Goal: Navigation & Orientation: Locate item on page

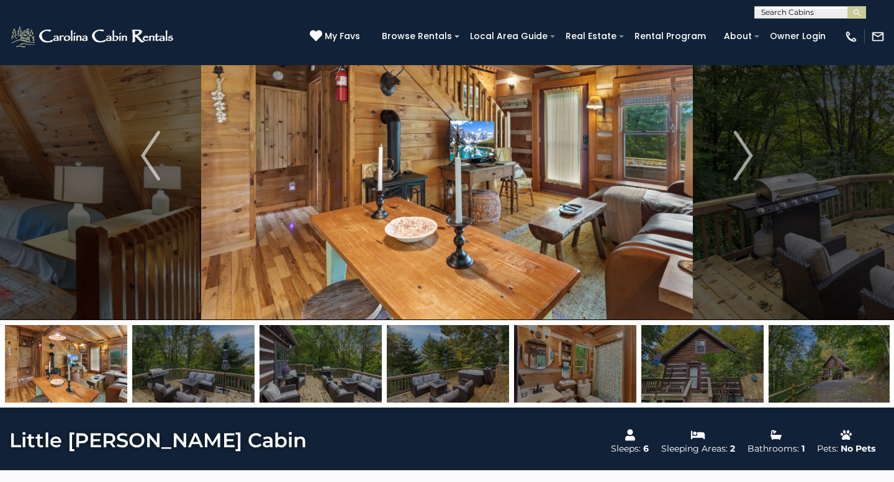
scroll to position [47, 0]
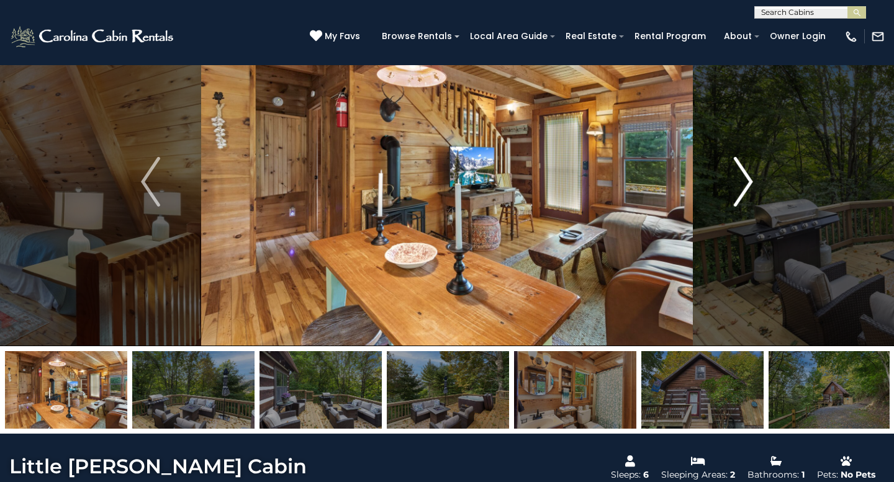
click at [745, 177] on img "Next" at bounding box center [743, 182] width 19 height 50
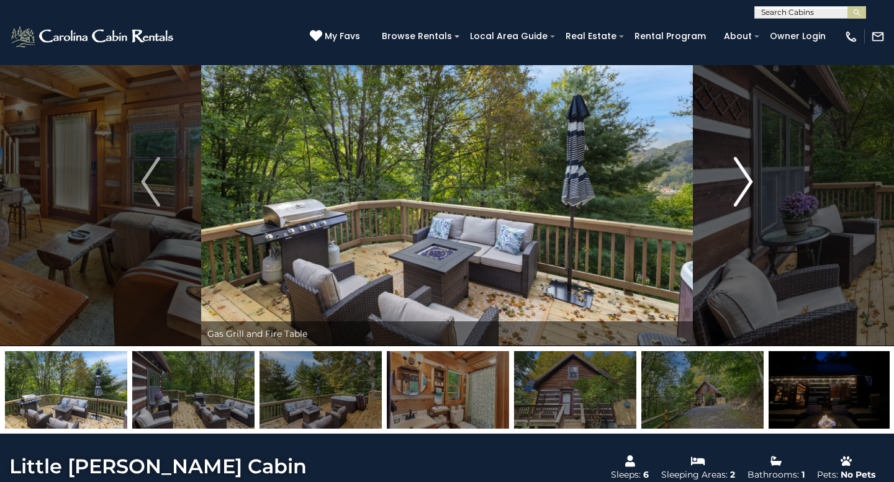
click at [745, 177] on img "Next" at bounding box center [743, 182] width 19 height 50
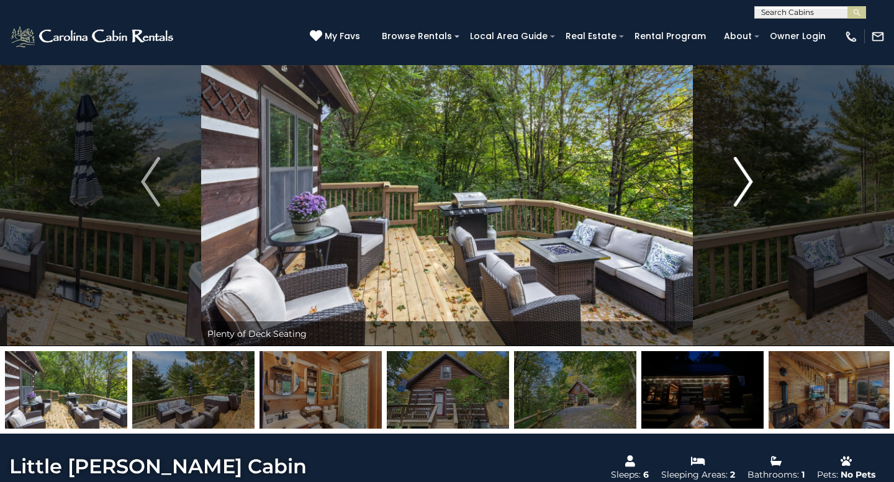
click at [745, 177] on img "Next" at bounding box center [743, 182] width 19 height 50
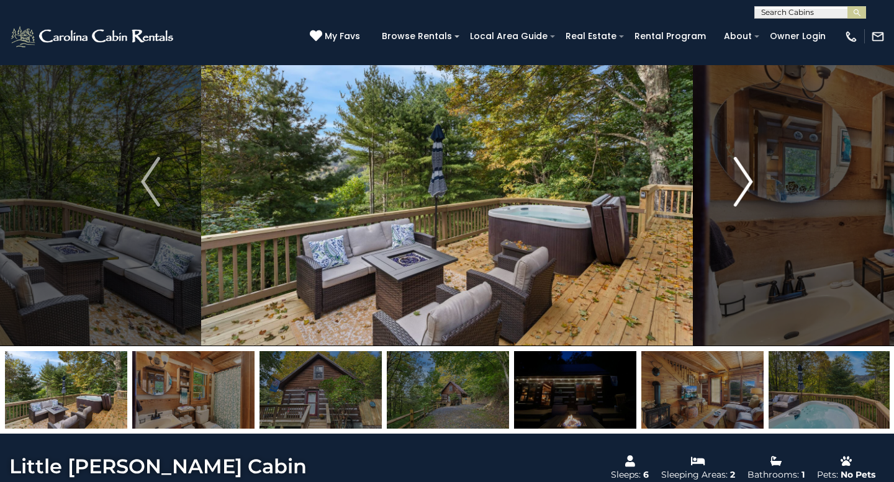
click at [745, 177] on img "Next" at bounding box center [743, 182] width 19 height 50
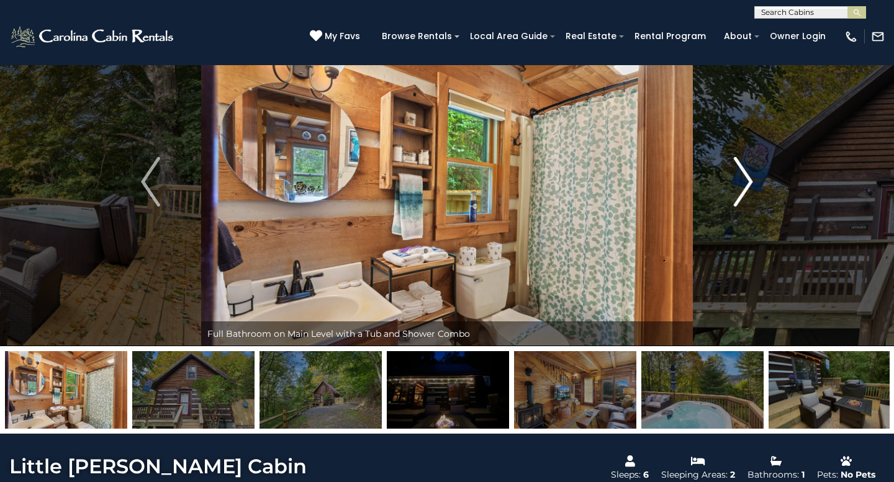
click at [745, 177] on img "Next" at bounding box center [743, 182] width 19 height 50
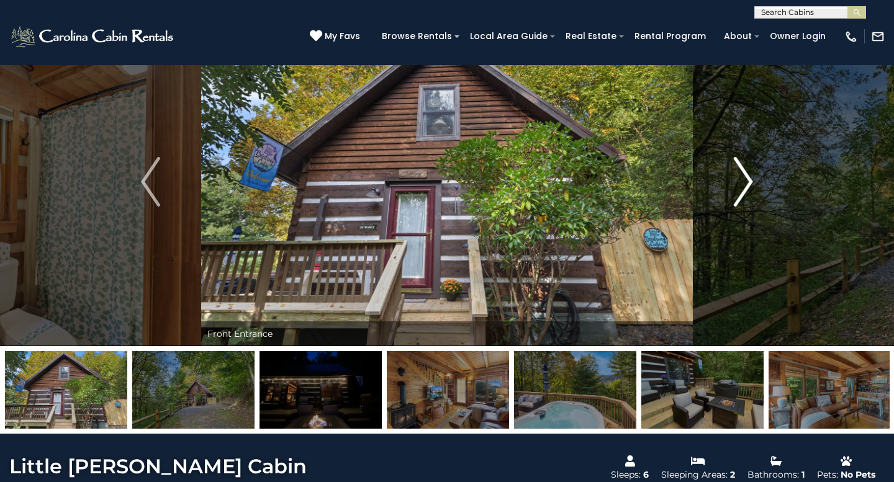
click at [745, 177] on img "Next" at bounding box center [743, 182] width 19 height 50
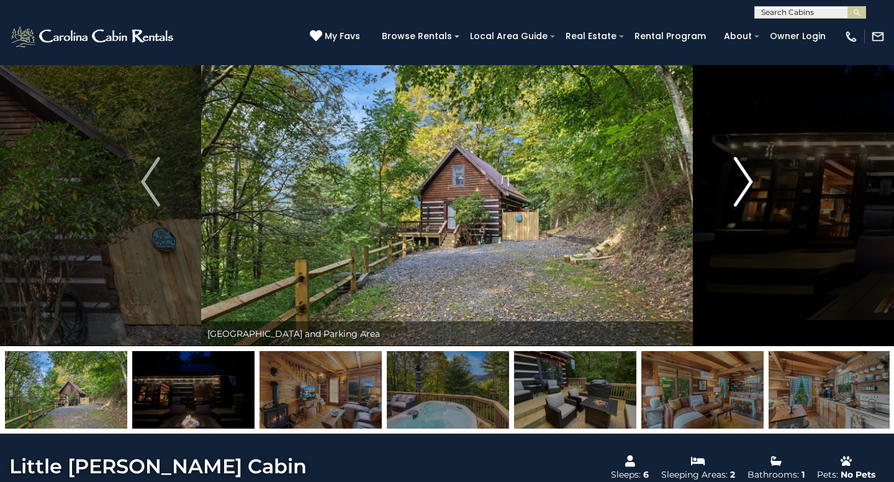
click at [745, 177] on img "Next" at bounding box center [743, 182] width 19 height 50
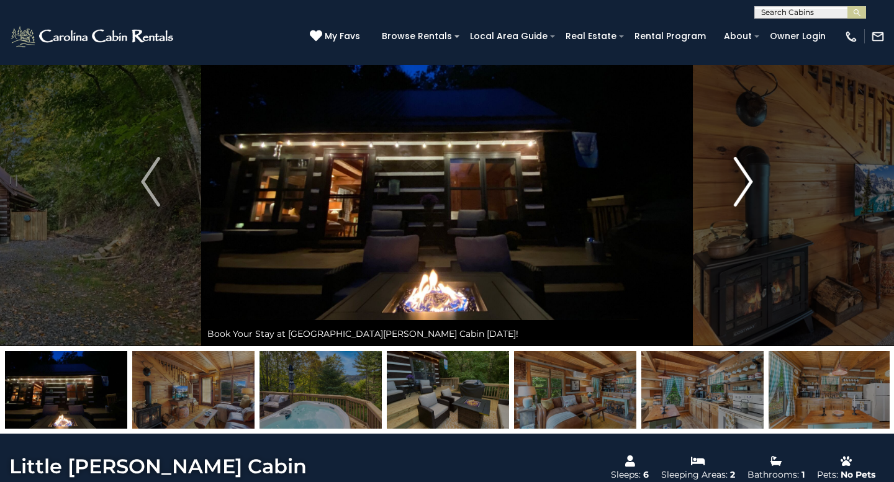
click at [745, 177] on img "Next" at bounding box center [743, 182] width 19 height 50
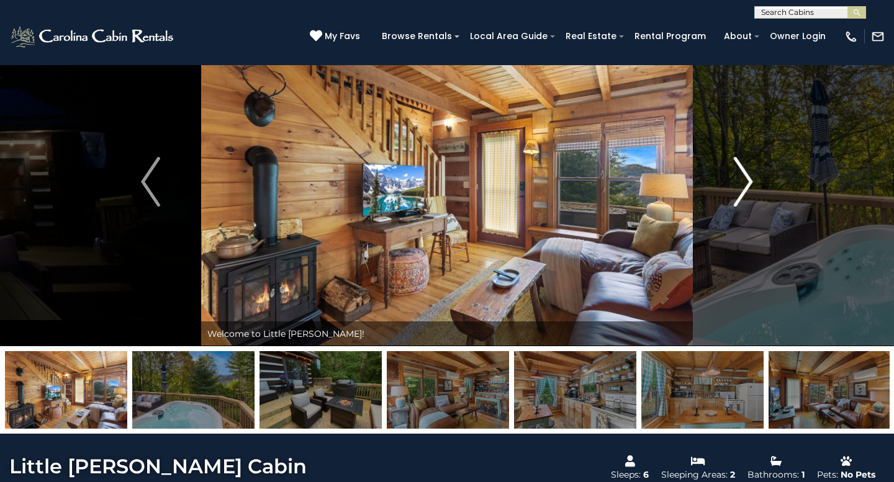
click at [745, 177] on img "Next" at bounding box center [743, 182] width 19 height 50
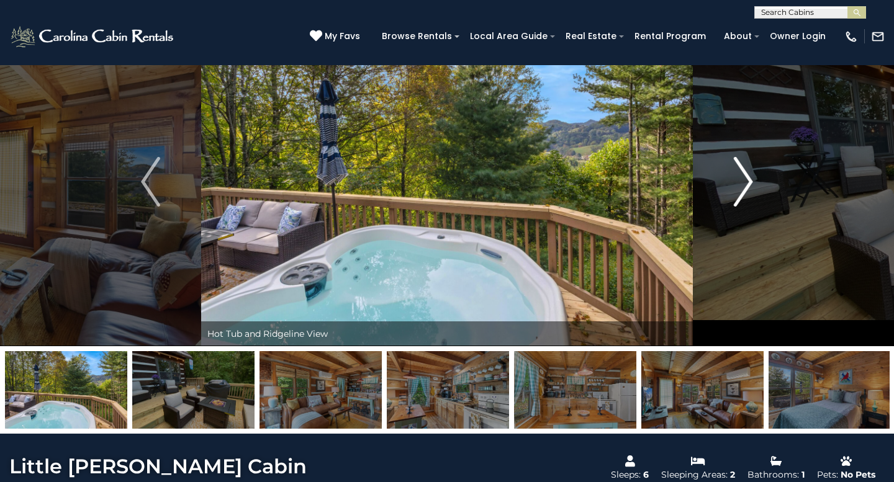
click at [745, 177] on img "Next" at bounding box center [743, 182] width 19 height 50
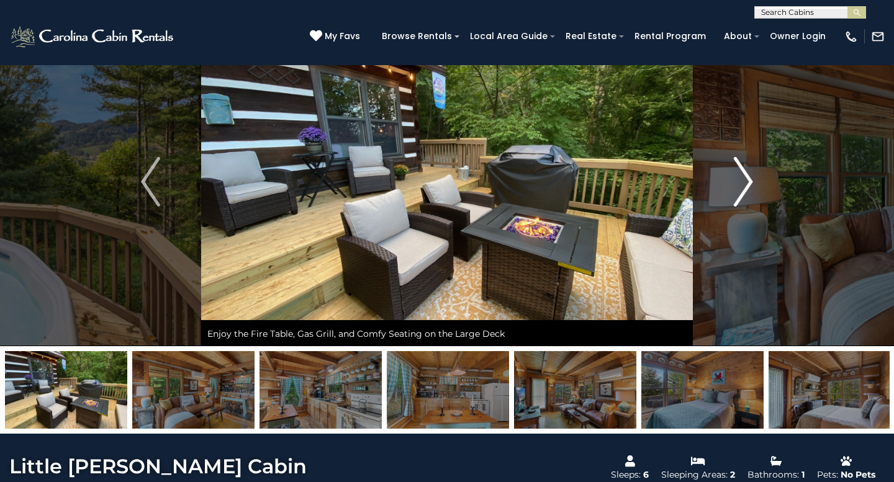
click at [745, 177] on img "Next" at bounding box center [743, 182] width 19 height 50
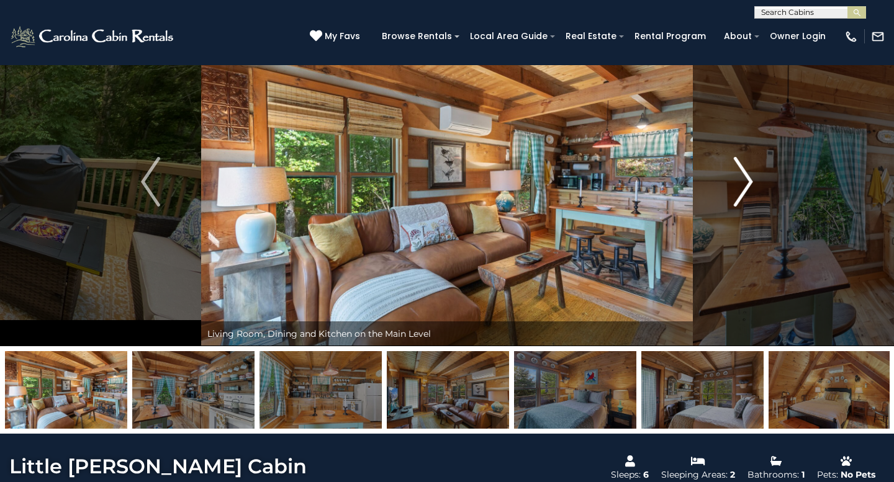
click at [745, 177] on img "Next" at bounding box center [743, 182] width 19 height 50
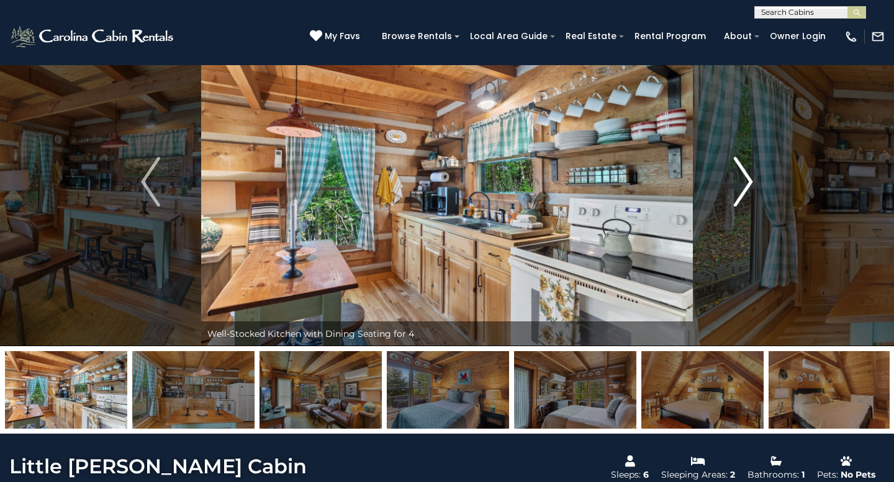
click at [745, 177] on img "Next" at bounding box center [743, 182] width 19 height 50
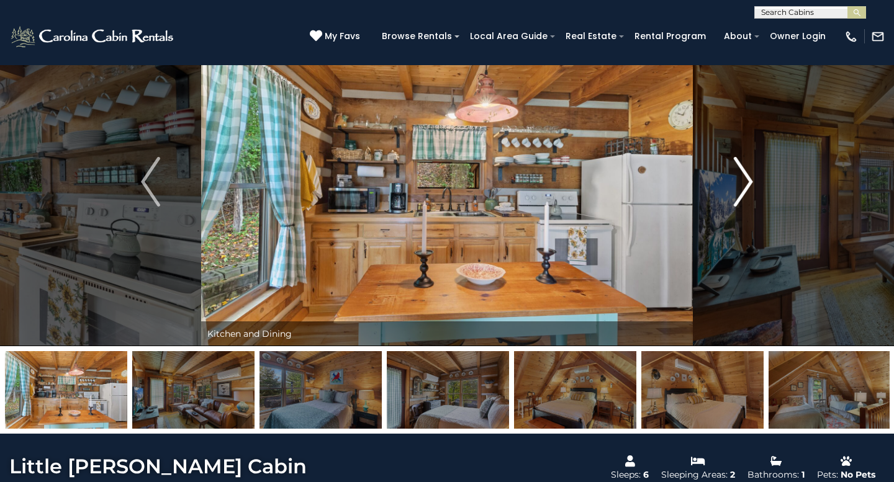
click at [745, 177] on img "Next" at bounding box center [743, 182] width 19 height 50
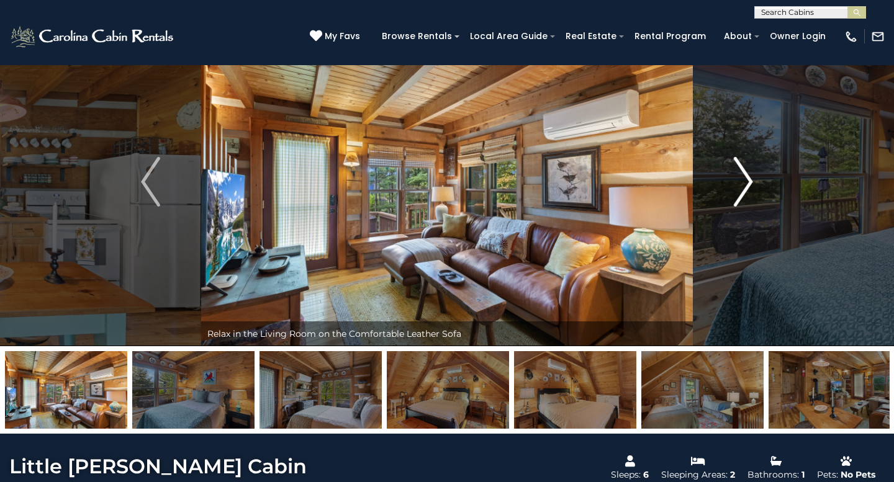
click at [745, 177] on img "Next" at bounding box center [743, 182] width 19 height 50
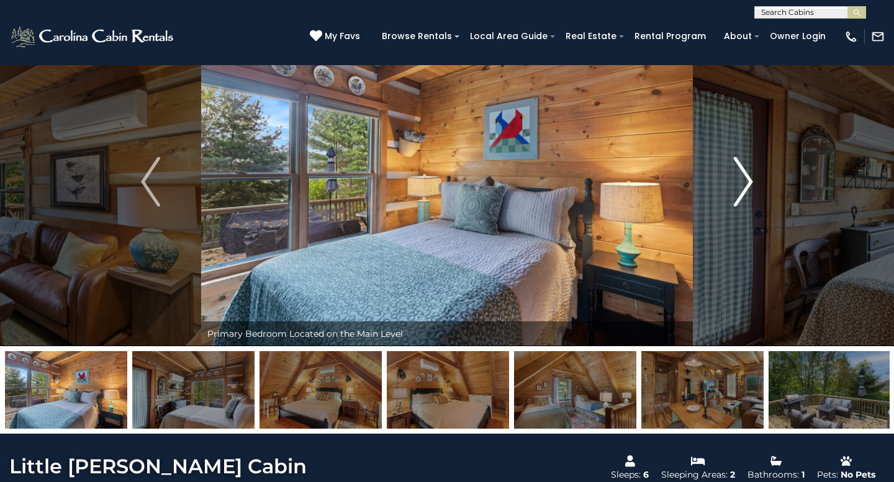
click at [745, 177] on img "Next" at bounding box center [743, 182] width 19 height 50
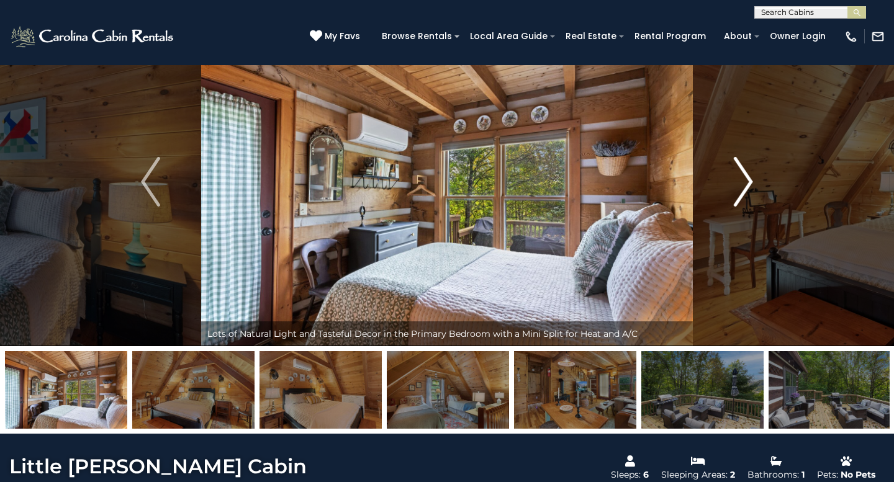
click at [745, 177] on img "Next" at bounding box center [743, 182] width 19 height 50
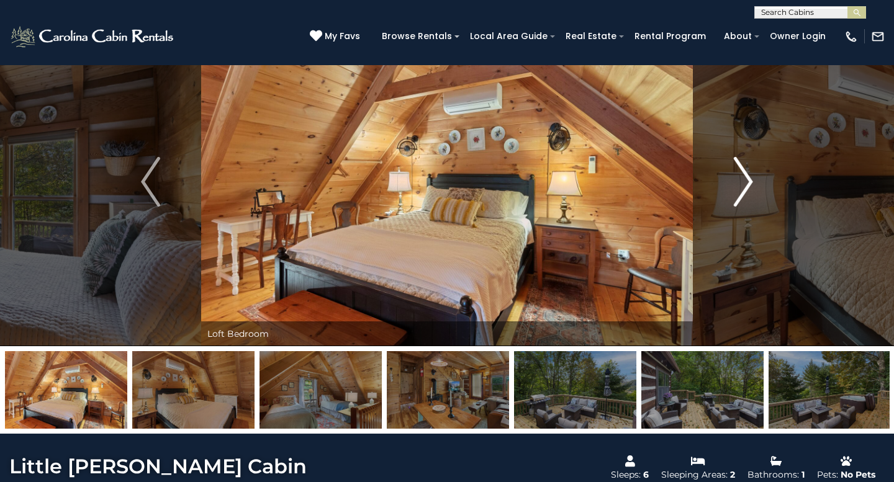
click at [745, 177] on img "Next" at bounding box center [743, 182] width 19 height 50
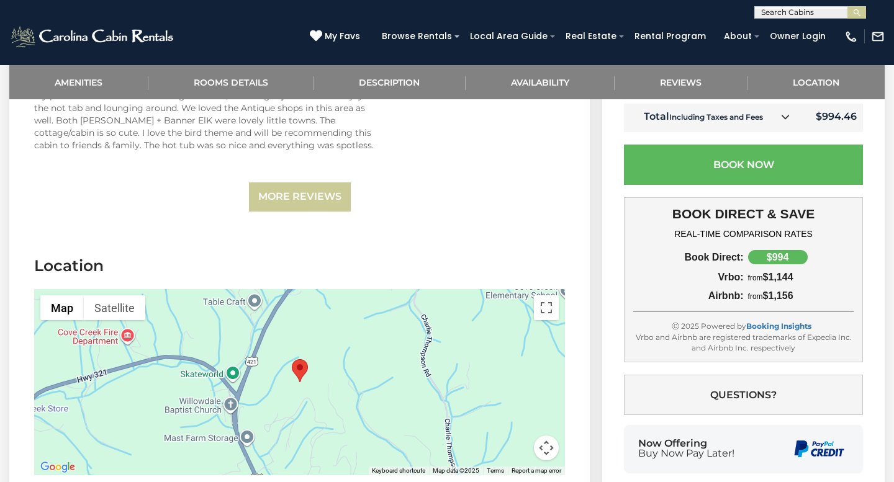
scroll to position [2268, 0]
click at [404, 346] on div at bounding box center [299, 383] width 531 height 186
click at [330, 336] on div at bounding box center [299, 383] width 531 height 186
click at [548, 436] on button "Map camera controls" at bounding box center [546, 448] width 25 height 25
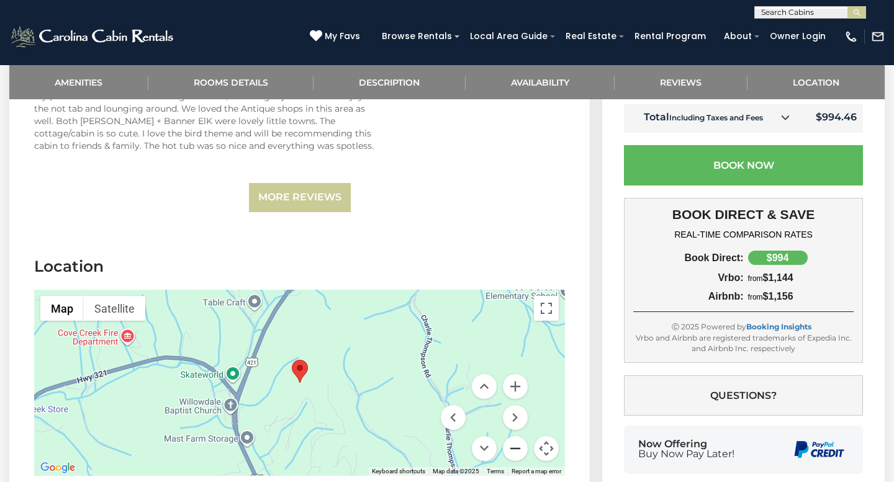
click at [513, 436] on button "Zoom out" at bounding box center [515, 448] width 25 height 25
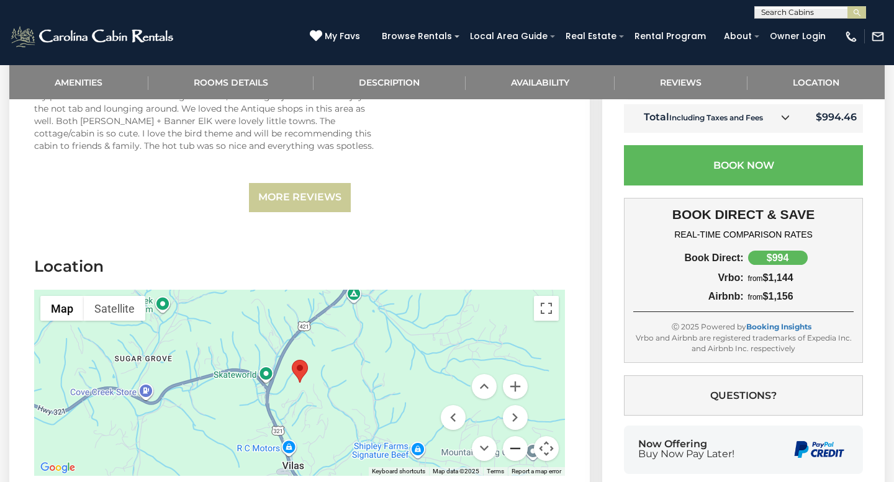
click at [513, 436] on button "Zoom out" at bounding box center [515, 448] width 25 height 25
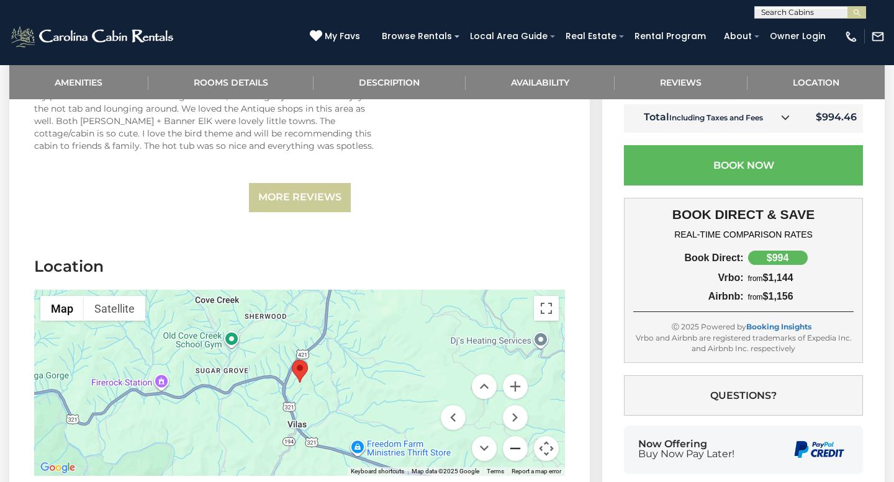
click at [513, 436] on button "Zoom out" at bounding box center [515, 448] width 25 height 25
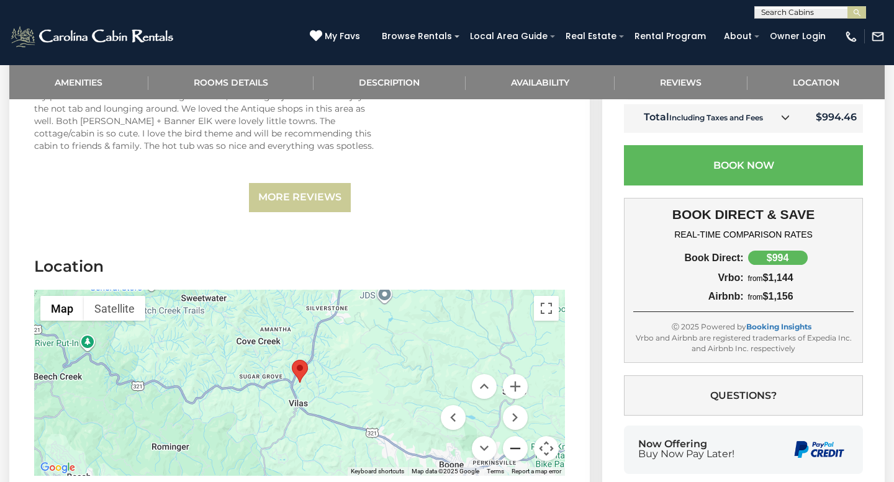
click at [513, 436] on button "Zoom out" at bounding box center [515, 448] width 25 height 25
